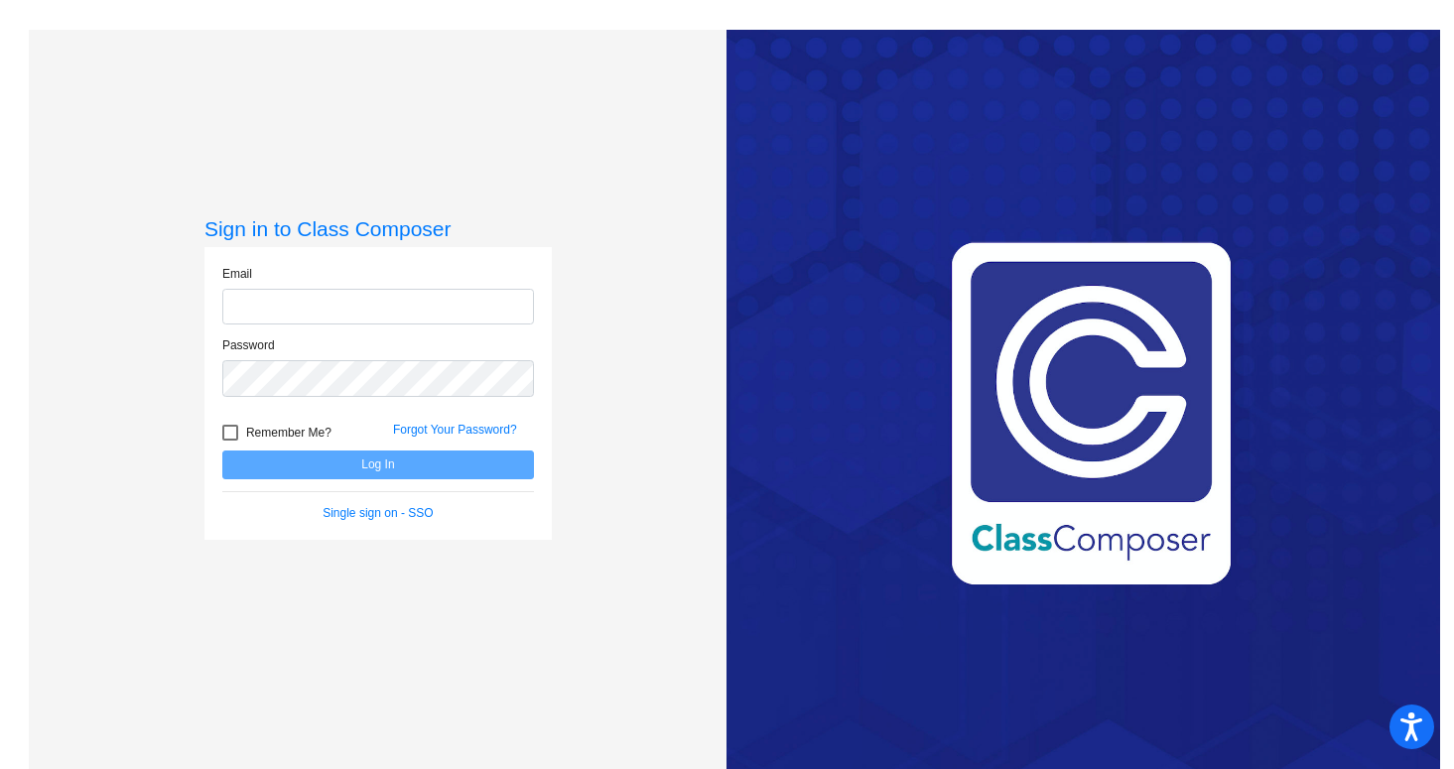
type input "[EMAIL_ADDRESS][DOMAIN_NAME]"
click at [420, 450] on button "Log In" at bounding box center [378, 464] width 312 height 29
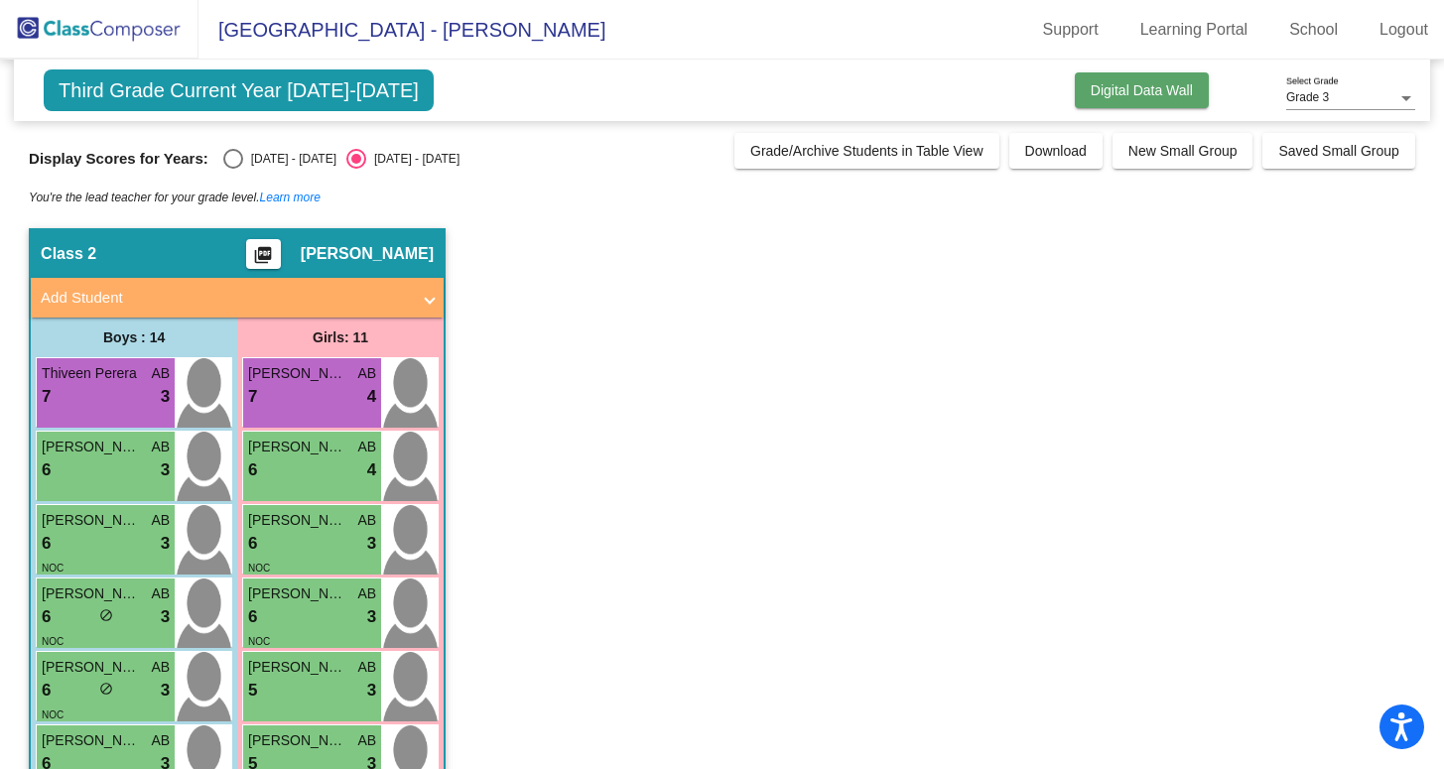
click at [1154, 78] on button "Digital Data Wall" at bounding box center [1142, 90] width 134 height 36
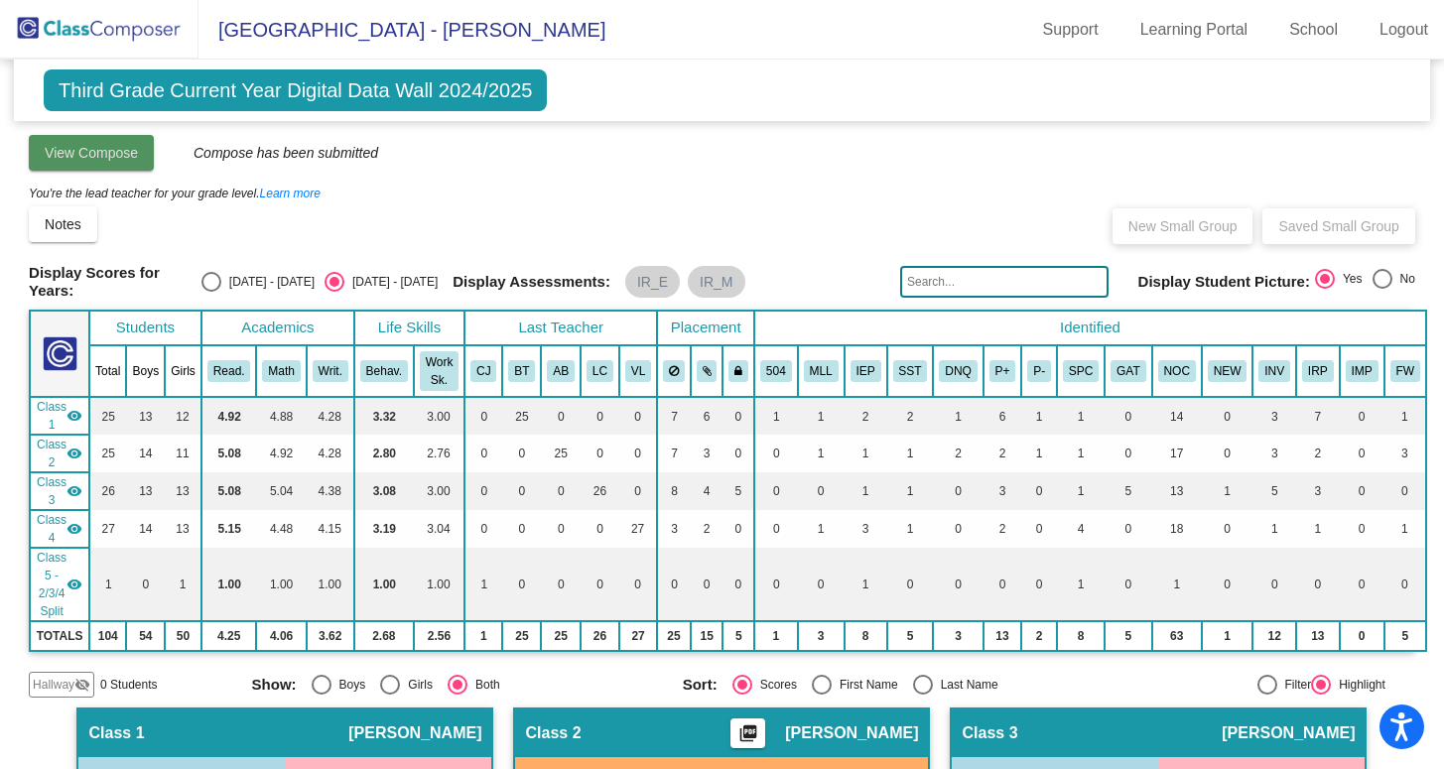
click at [111, 147] on span "View Compose" at bounding box center [91, 153] width 93 height 16
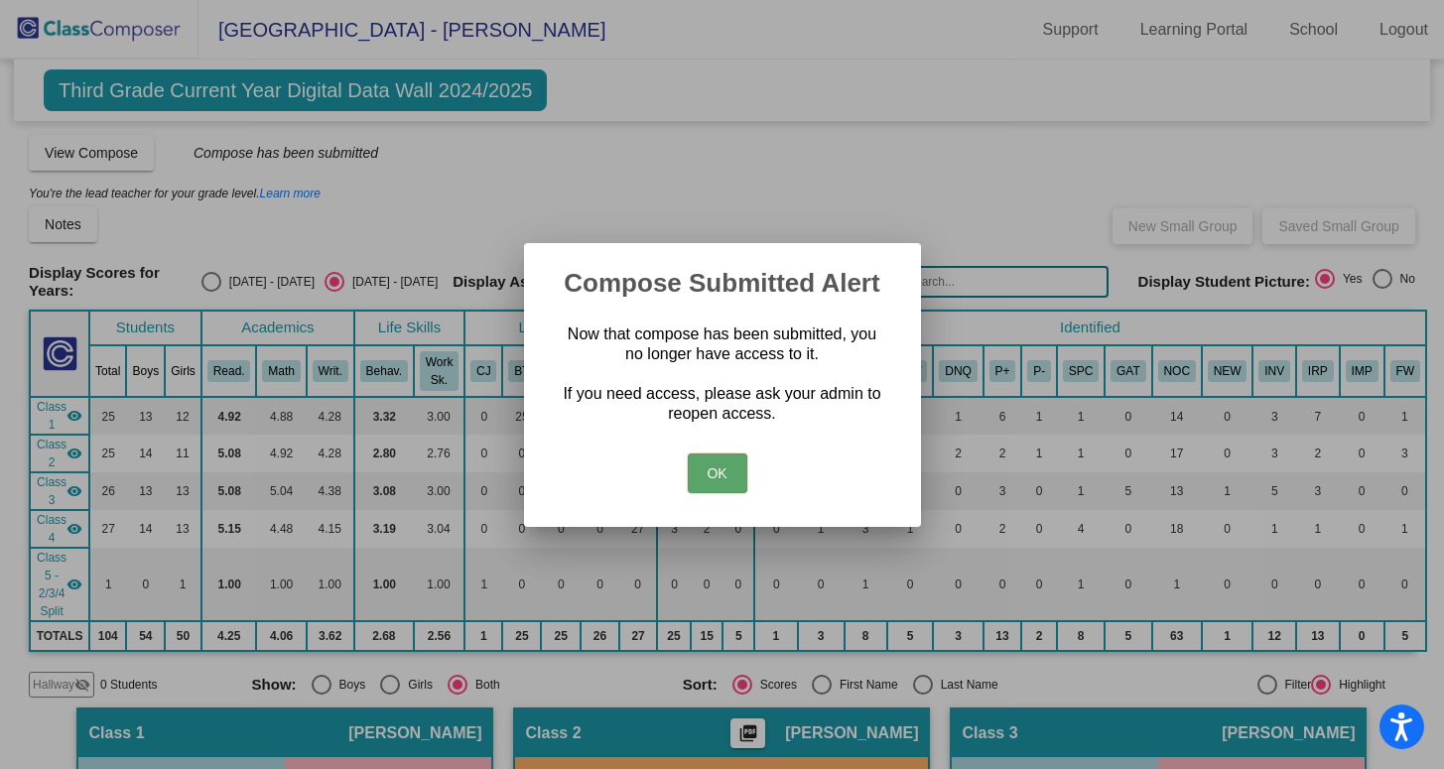
click at [720, 474] on button "OK" at bounding box center [718, 473] width 60 height 40
